Goal: Task Accomplishment & Management: Manage account settings

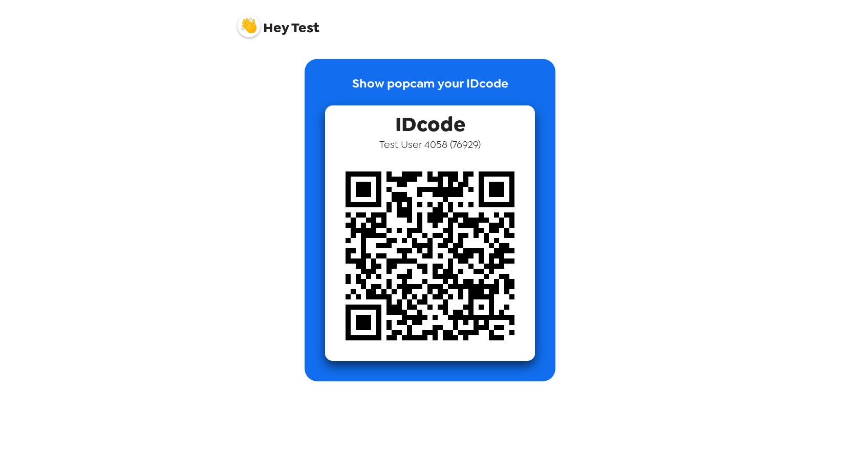
click at [249, 24] on img at bounding box center [248, 25] width 23 height 23
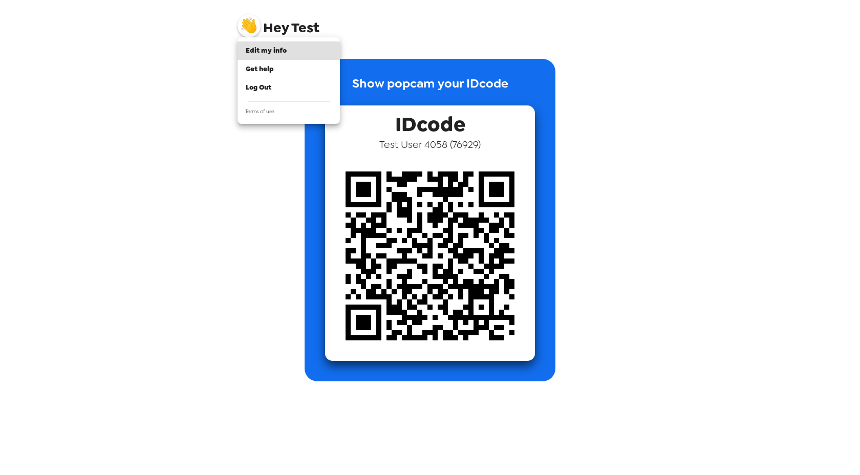
click at [363, 55] on div at bounding box center [430, 237] width 860 height 475
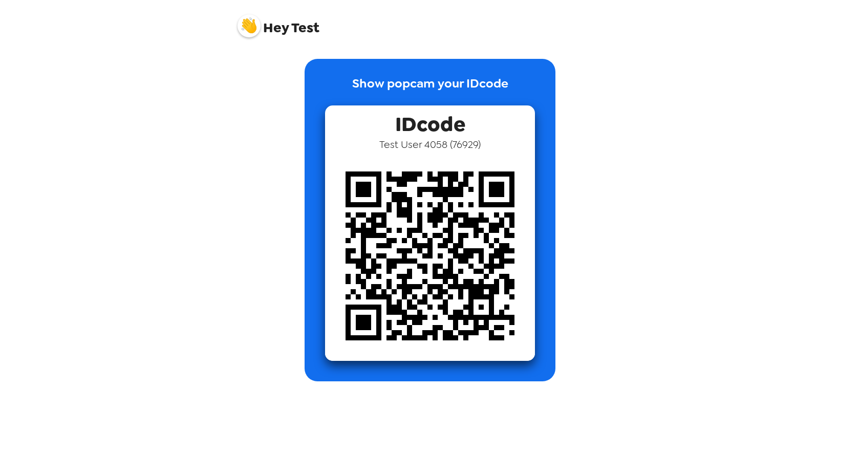
click at [252, 28] on img at bounding box center [248, 25] width 23 height 23
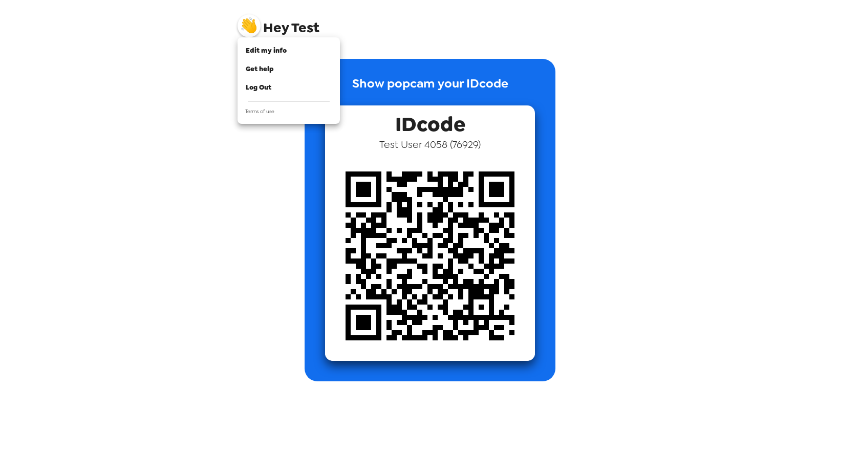
click at [369, 50] on div at bounding box center [430, 237] width 860 height 475
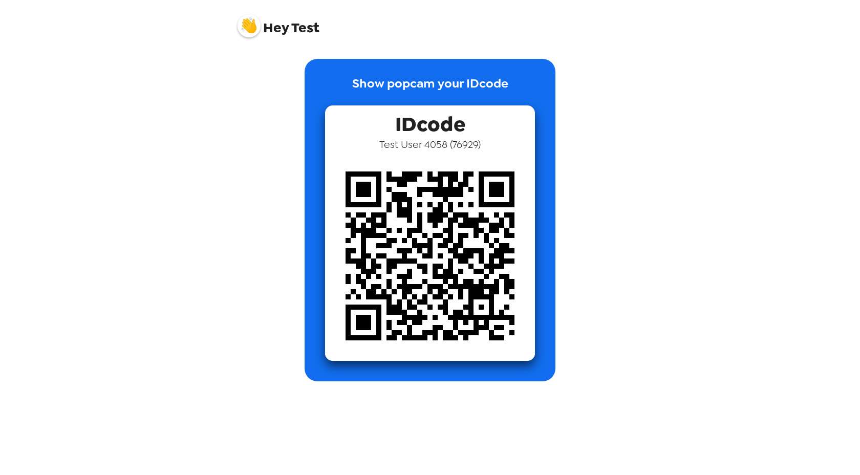
click at [243, 23] on img at bounding box center [248, 25] width 23 height 23
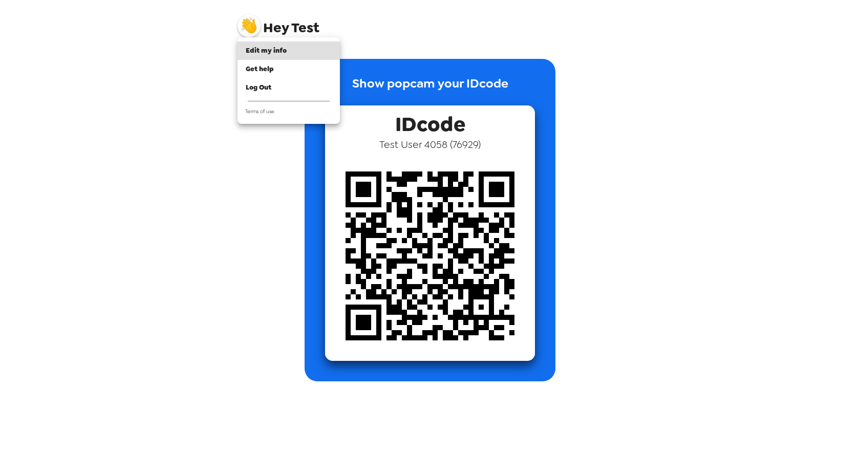
click at [375, 60] on div at bounding box center [430, 237] width 860 height 475
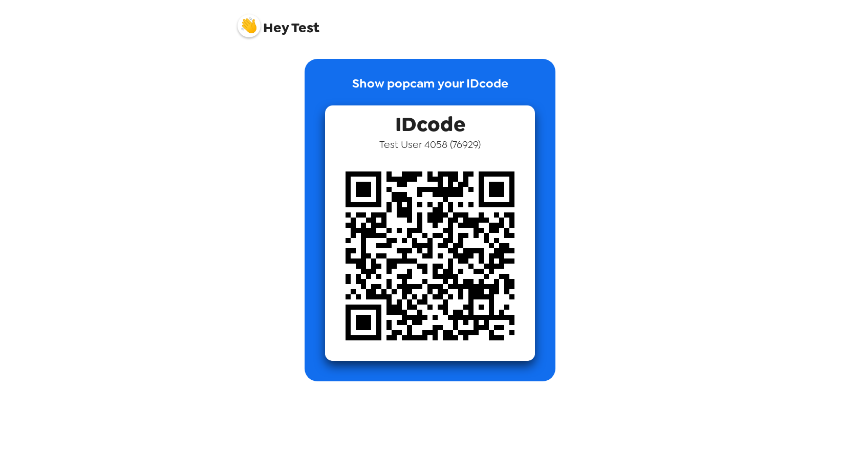
click at [249, 19] on img at bounding box center [248, 25] width 23 height 23
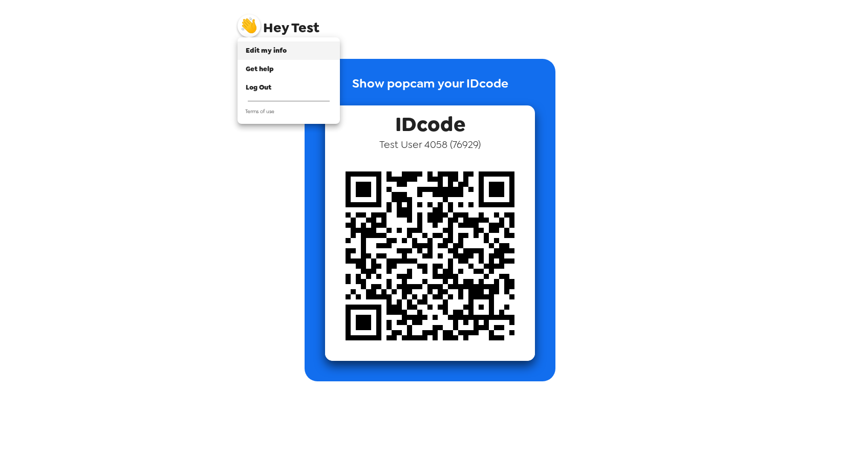
click at [261, 52] on span "Edit my info" at bounding box center [266, 50] width 41 height 9
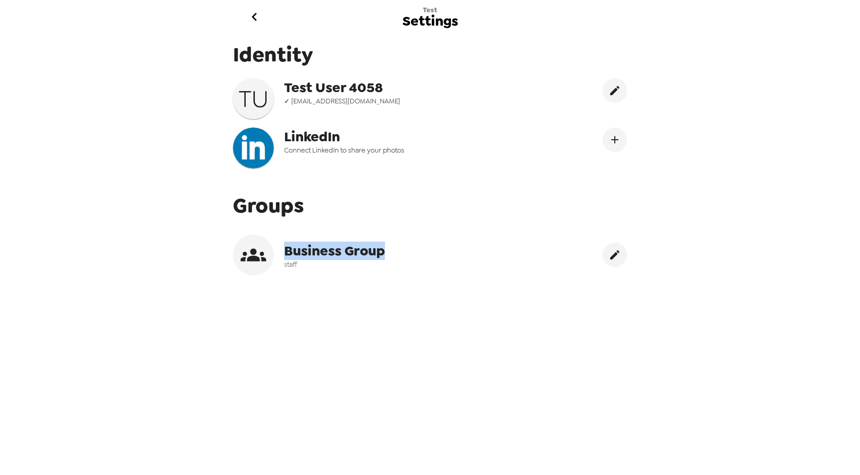
drag, startPoint x: 287, startPoint y: 250, endPoint x: 393, endPoint y: 251, distance: 105.9
click at [393, 251] on div "Business Group staff" at bounding box center [417, 254] width 369 height 41
click at [252, 7] on button "go back" at bounding box center [253, 16] width 33 height 33
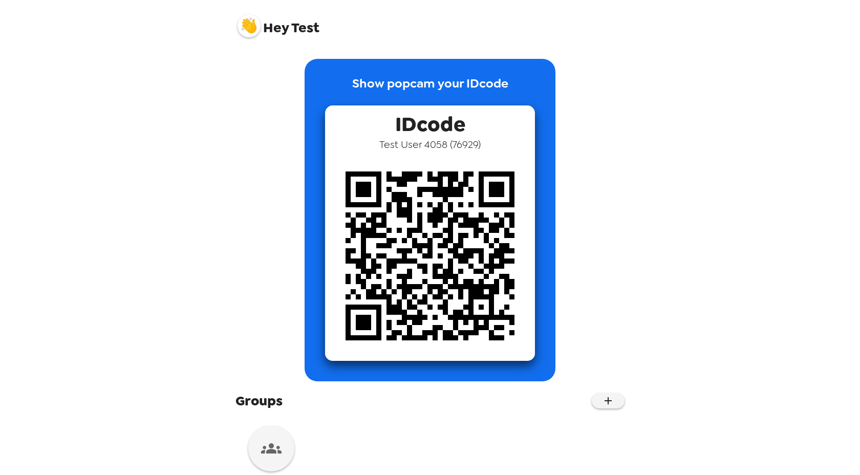
scroll to position [28, 0]
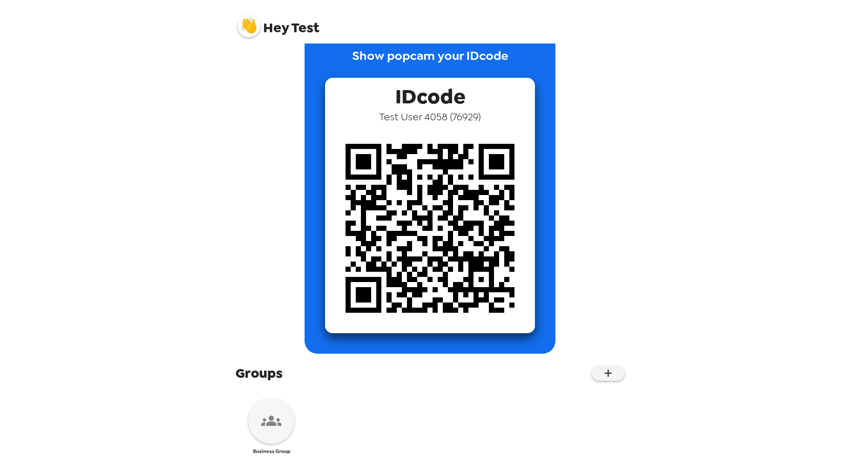
click at [274, 426] on icon at bounding box center [271, 420] width 20 height 20
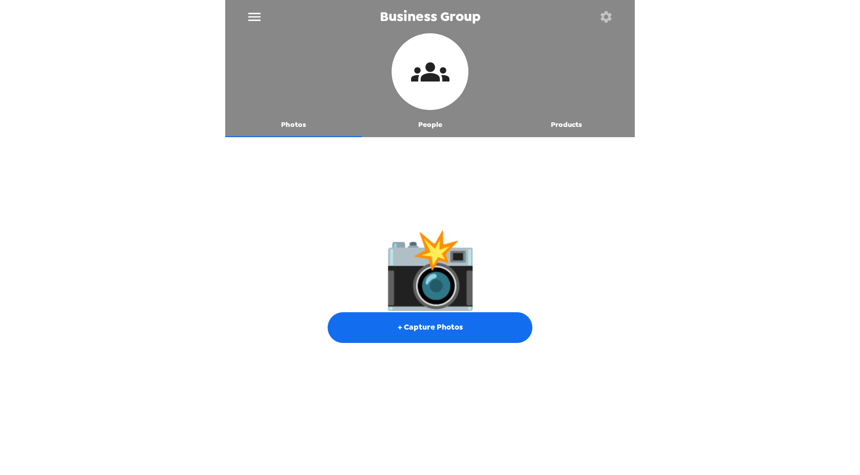
click at [421, 138] on div at bounding box center [429, 139] width 409 height 5
click at [428, 121] on button "People" at bounding box center [430, 125] width 137 height 25
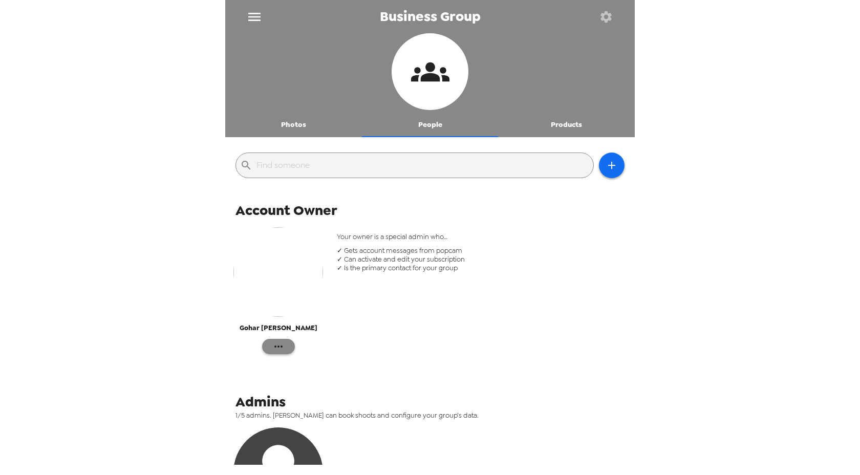
click at [282, 345] on icon "button" at bounding box center [278, 346] width 8 height 2
click at [320, 367] on span "Edit Details" at bounding box center [310, 367] width 42 height 12
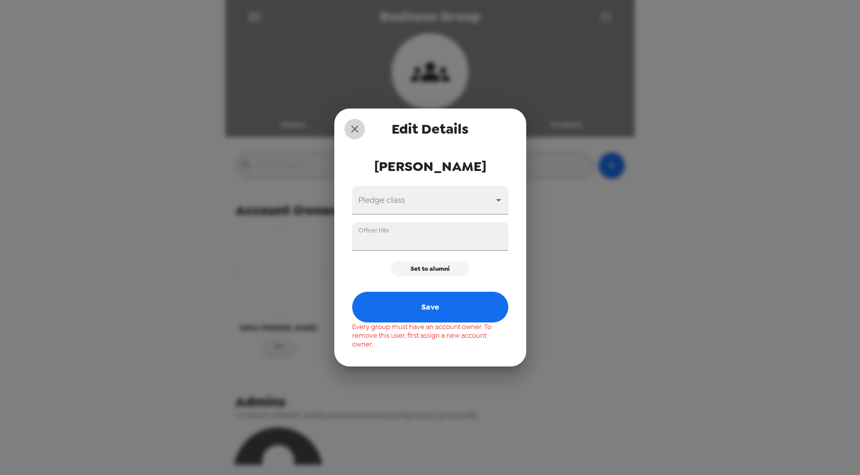
click at [357, 134] on icon "close" at bounding box center [354, 129] width 12 height 12
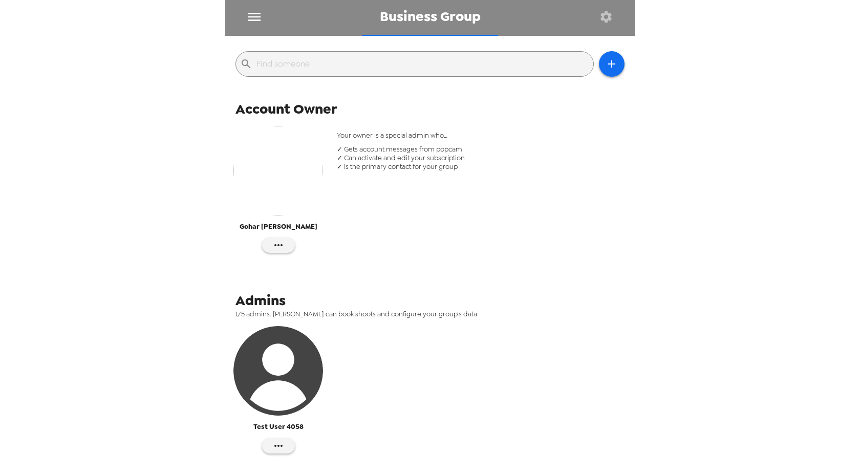
scroll to position [181, 0]
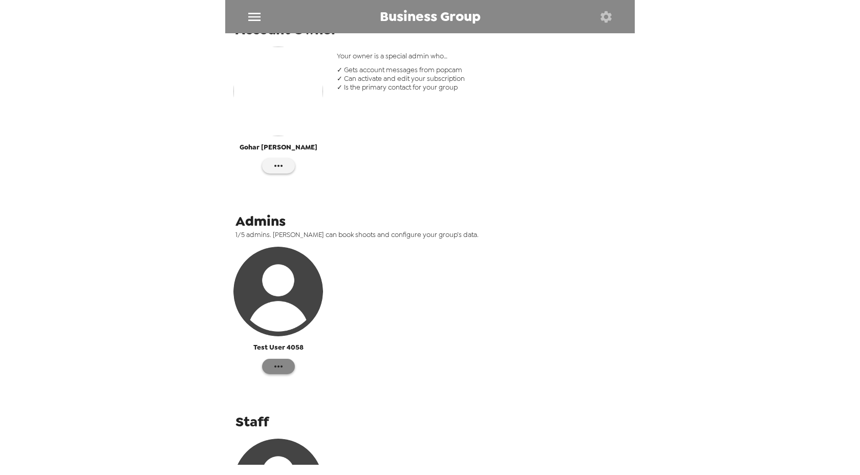
click at [284, 364] on icon "button" at bounding box center [278, 366] width 12 height 12
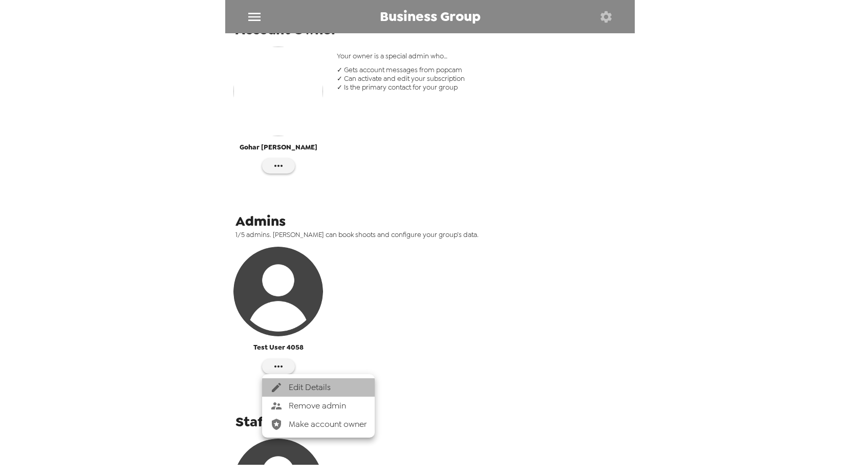
click at [315, 390] on span "Edit Details" at bounding box center [328, 387] width 78 height 12
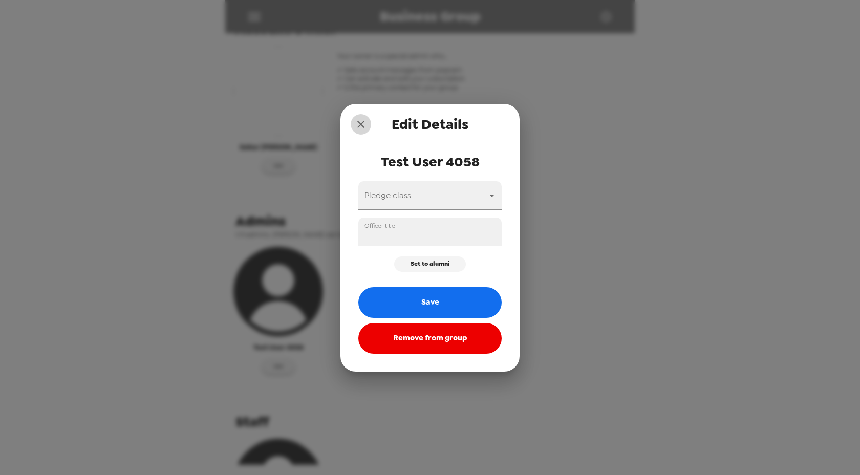
click at [361, 123] on icon "close" at bounding box center [360, 124] width 7 height 7
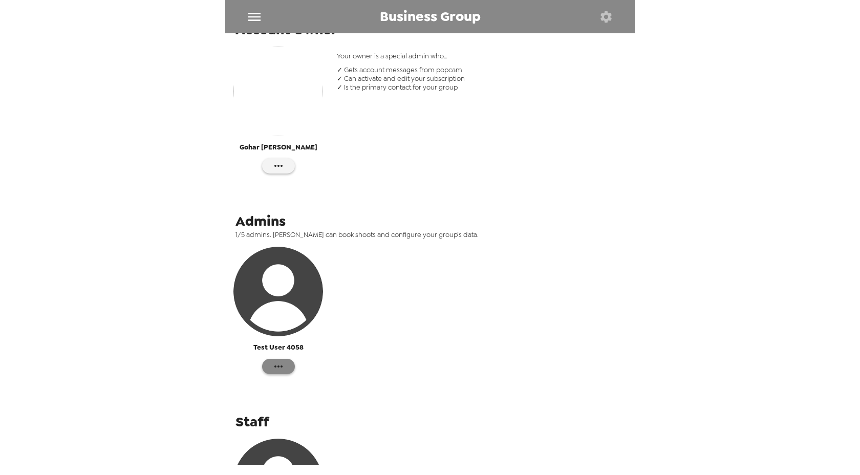
click at [276, 362] on icon "button" at bounding box center [278, 366] width 12 height 12
click at [405, 312] on div at bounding box center [430, 237] width 860 height 475
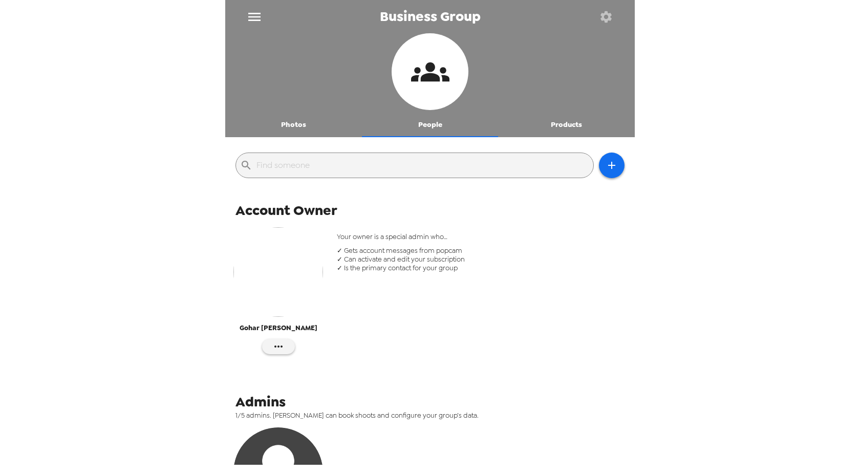
click at [610, 20] on icon "button" at bounding box center [605, 16] width 11 height 11
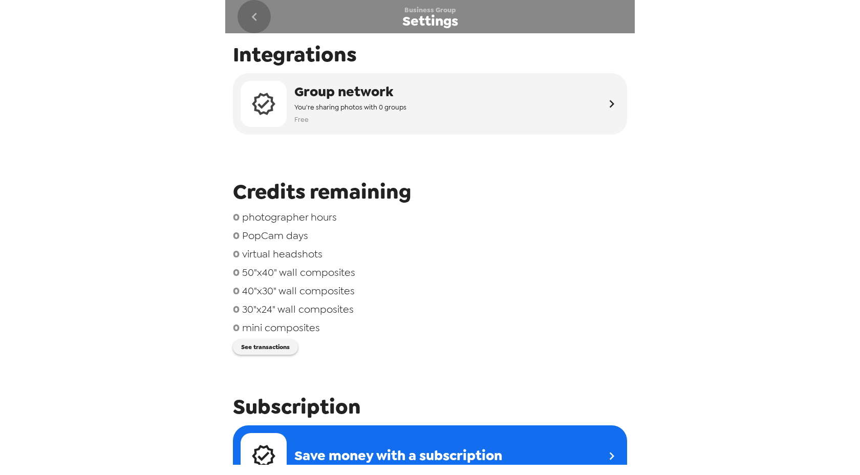
click at [253, 20] on icon "go back" at bounding box center [254, 17] width 16 height 16
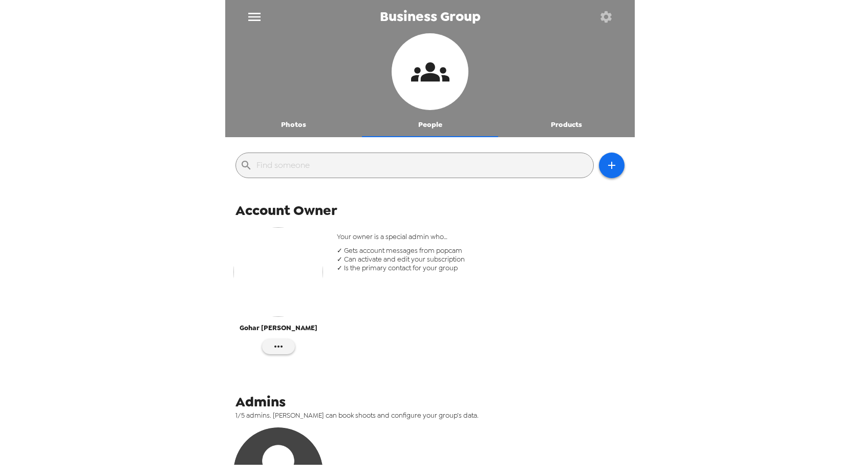
click at [300, 121] on button "Photos" at bounding box center [293, 125] width 137 height 25
